Goal: Transaction & Acquisition: Book appointment/travel/reservation

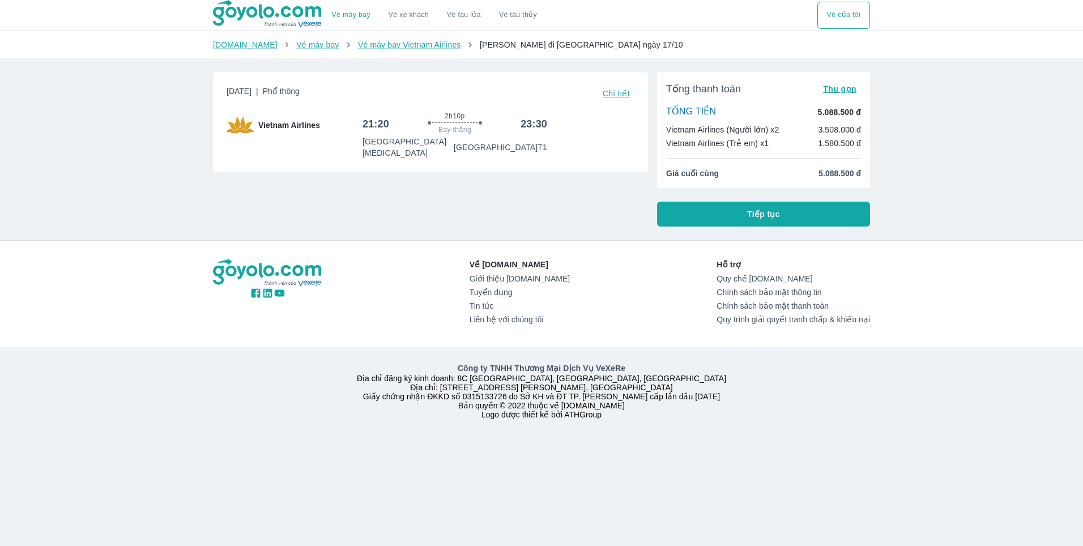
click at [758, 211] on span "Tiếp tục" at bounding box center [763, 213] width 33 height 11
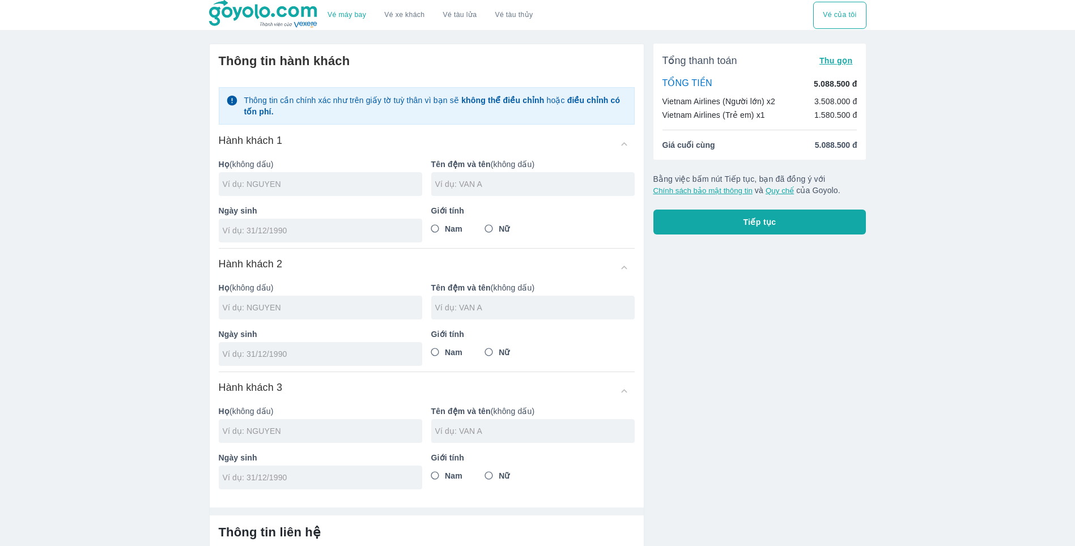
click at [254, 178] on input "text" at bounding box center [322, 183] width 199 height 11
type input "PHAM"
type input "BA QUYET"
click at [262, 225] on input "tel" at bounding box center [317, 230] width 188 height 11
type input "[DATE]"
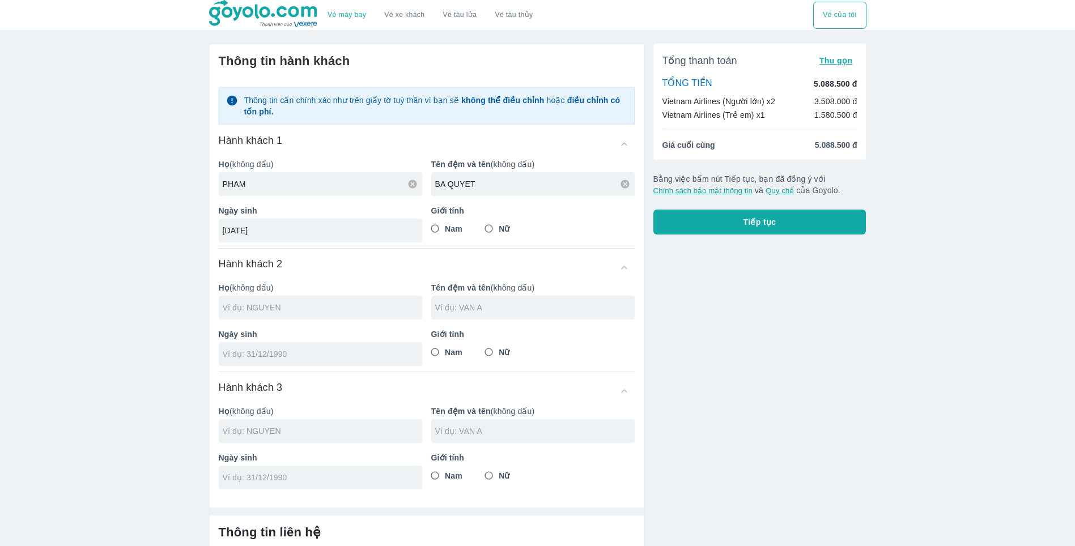
click at [433, 229] on input "Nam" at bounding box center [435, 229] width 20 height 20
radio input "true"
click at [249, 308] on input "text" at bounding box center [322, 307] width 199 height 11
type input "PHAM BA QUYET"
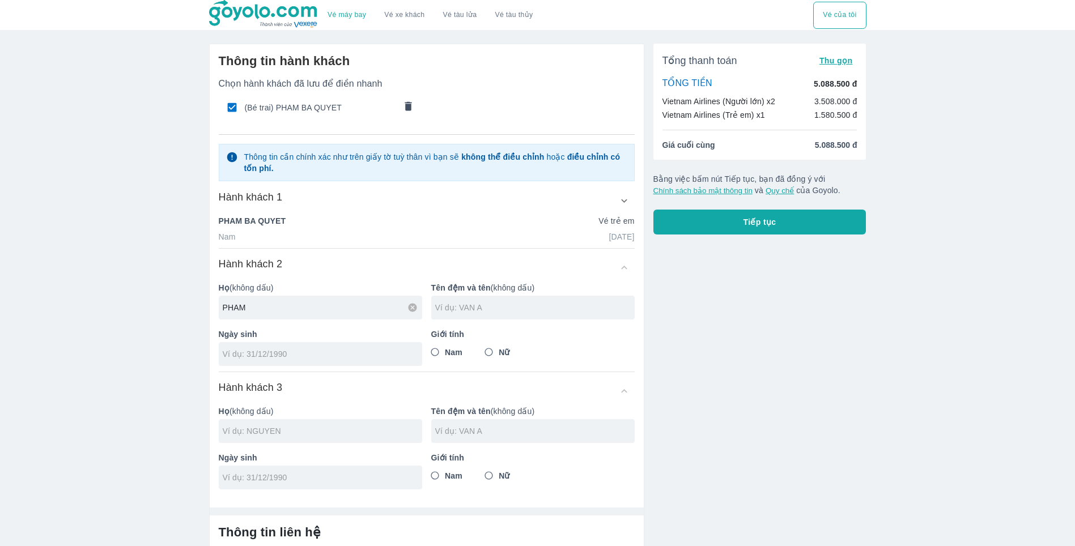
type input "PHAM"
type input "[PERSON_NAME]"
type input "[DATE]"
click at [430, 354] on input "Nam" at bounding box center [435, 352] width 20 height 20
radio input "true"
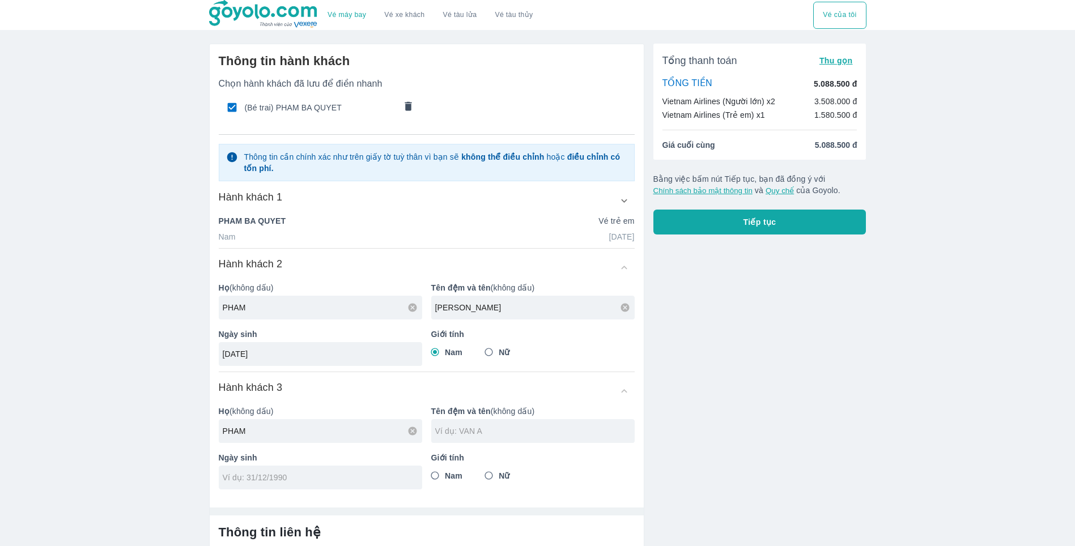
type input "PHAM"
type input "BA QUYNH"
type input "[DATE]"
click at [428, 354] on input "Nam" at bounding box center [435, 352] width 20 height 20
click at [433, 476] on input "Nam" at bounding box center [435, 476] width 20 height 20
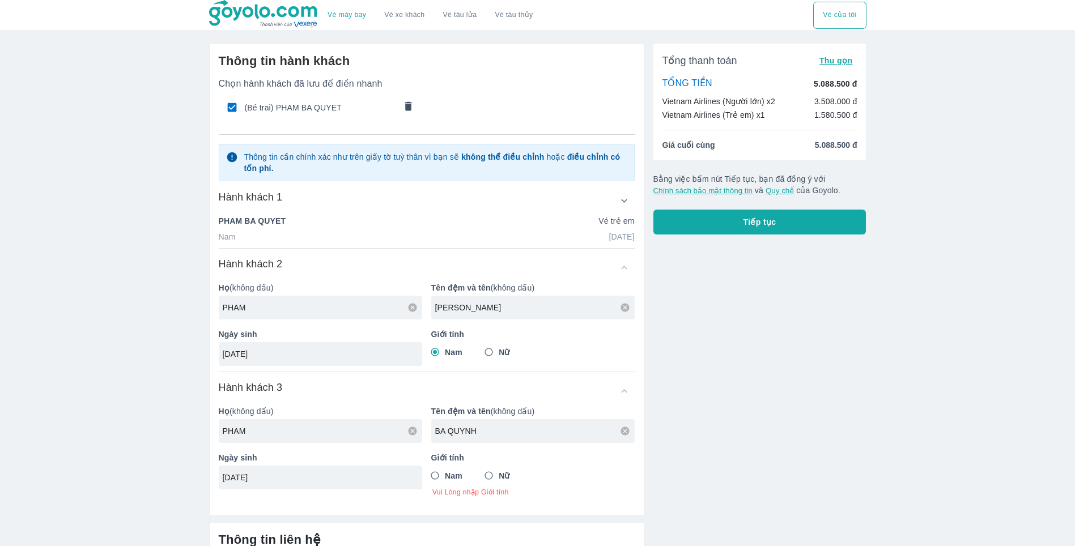
radio input "true"
radio input "false"
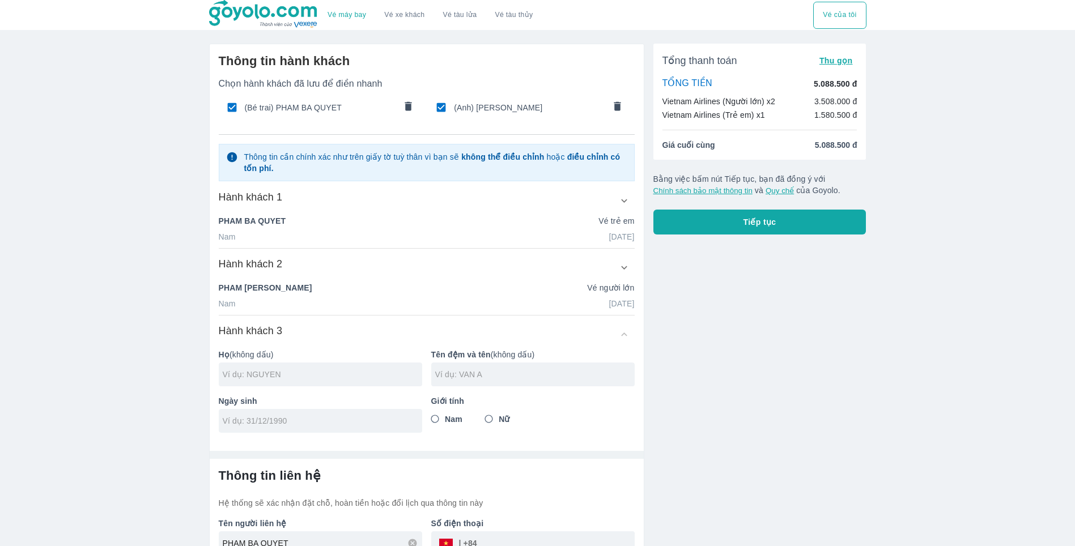
scroll to position [66, 0]
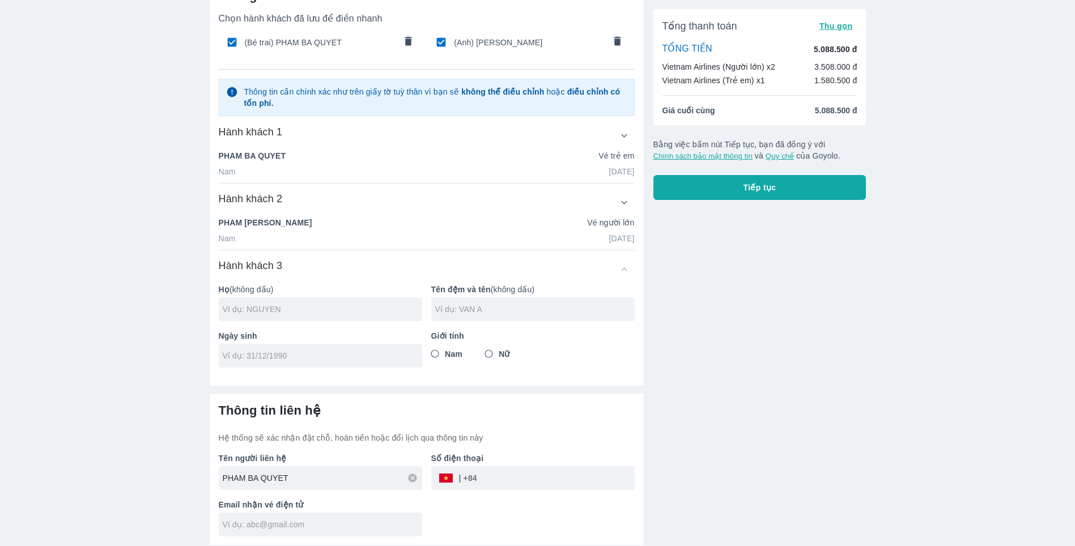
click at [287, 479] on div "PHAM BA QUYET" at bounding box center [320, 478] width 203 height 24
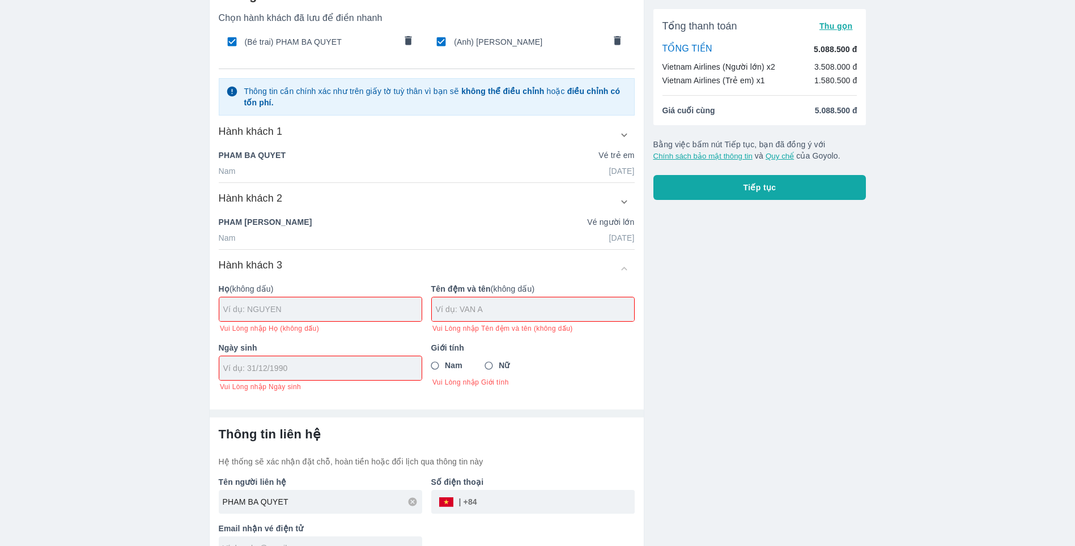
click at [248, 310] on input "text" at bounding box center [322, 309] width 198 height 11
type input "PHAM"
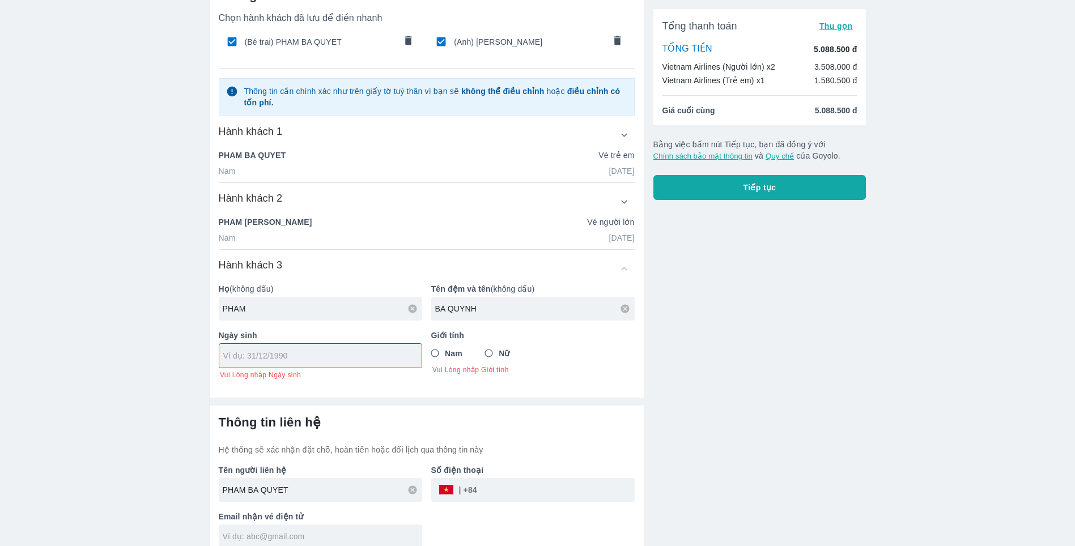
type input "BA QUYNH"
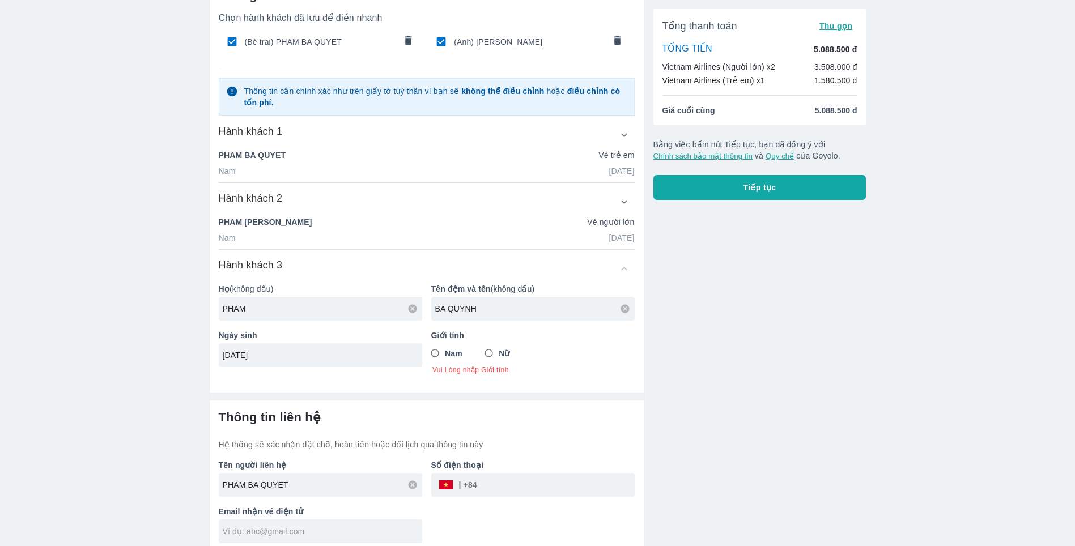
type input "[DATE]"
click at [435, 355] on input "Nam" at bounding box center [435, 353] width 20 height 20
radio input "true"
click at [296, 480] on input "PHAM BA QUYET" at bounding box center [322, 478] width 199 height 11
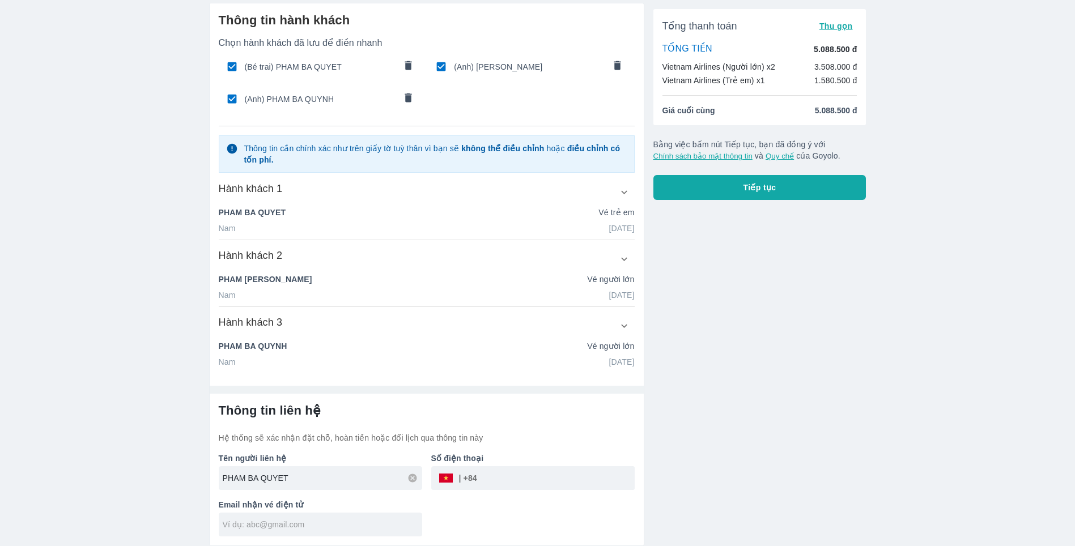
scroll to position [41, 0]
type input "PHAM BA QUYNH"
click at [512, 477] on input "tel" at bounding box center [556, 478] width 158 height 27
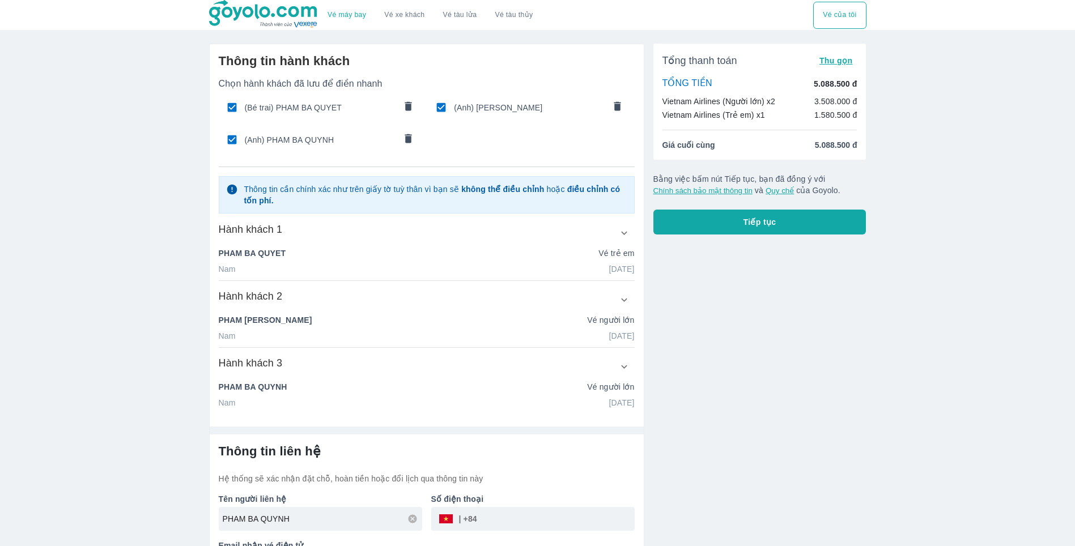
click at [457, 15] on link "Vé tàu lửa" at bounding box center [460, 15] width 52 height 27
